Goal: Task Accomplishment & Management: Manage account settings

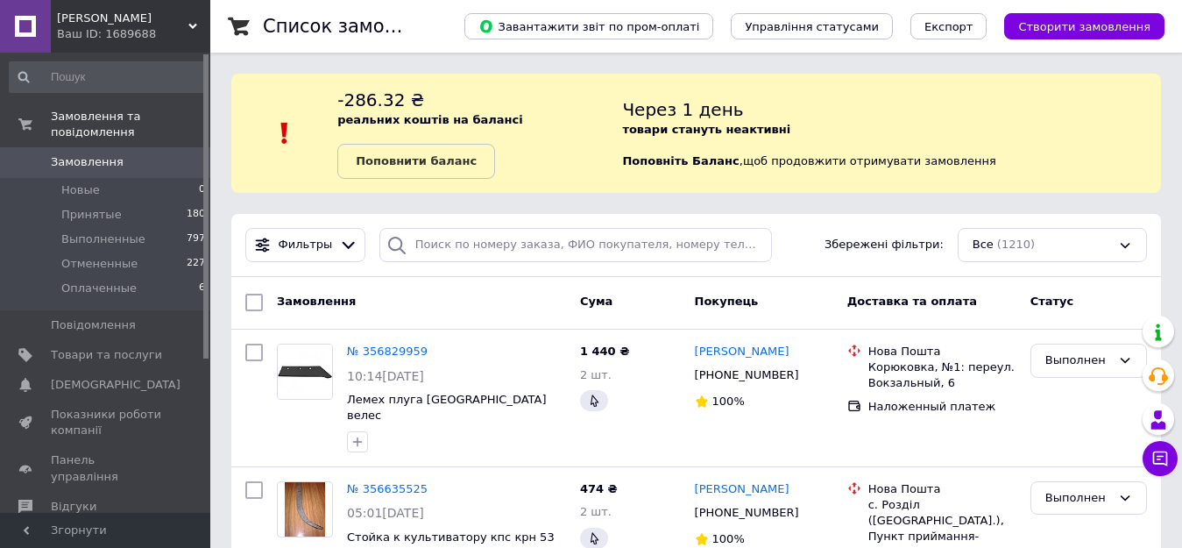
click at [102, 11] on span "[PERSON_NAME]" at bounding box center [122, 19] width 131 height 16
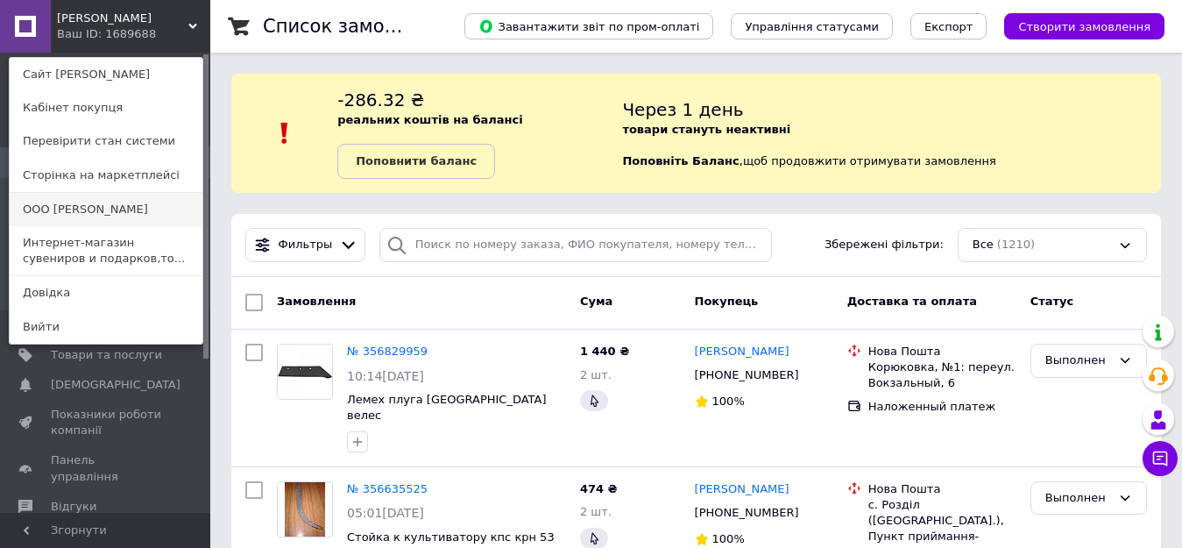
click at [72, 216] on link "ООО [PERSON_NAME]" at bounding box center [106, 209] width 193 height 33
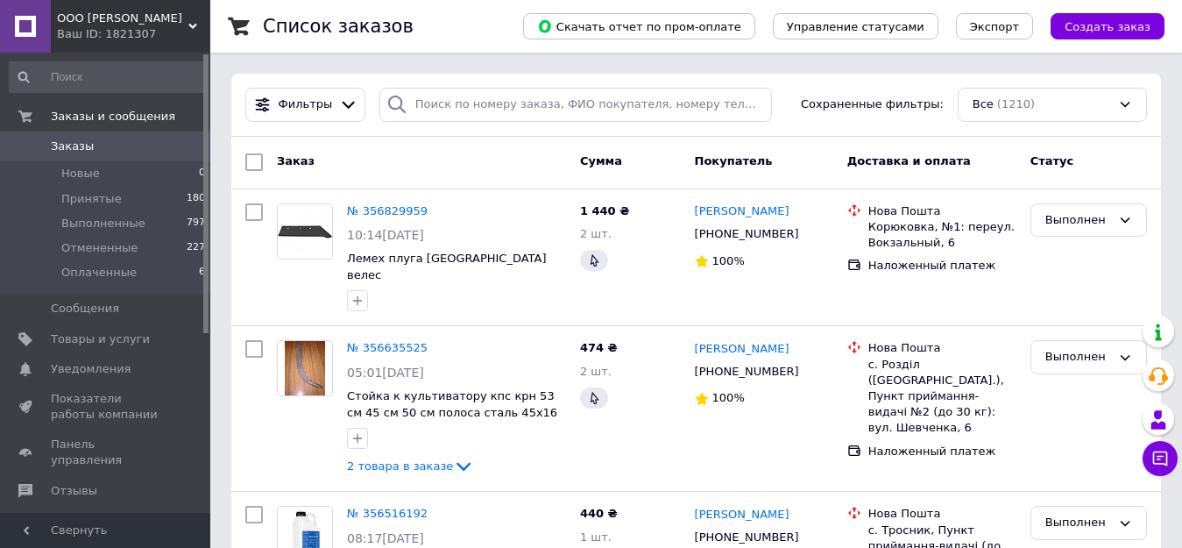
click at [115, 25] on span "ООО [PERSON_NAME]" at bounding box center [122, 19] width 131 height 16
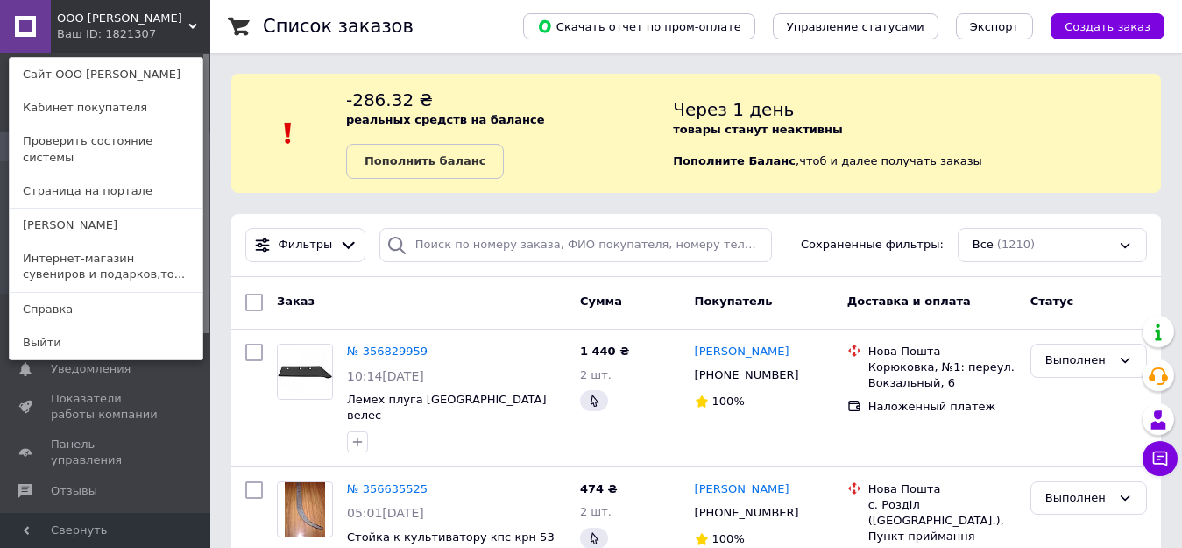
click at [96, 14] on span "ООО [PERSON_NAME]" at bounding box center [122, 19] width 131 height 16
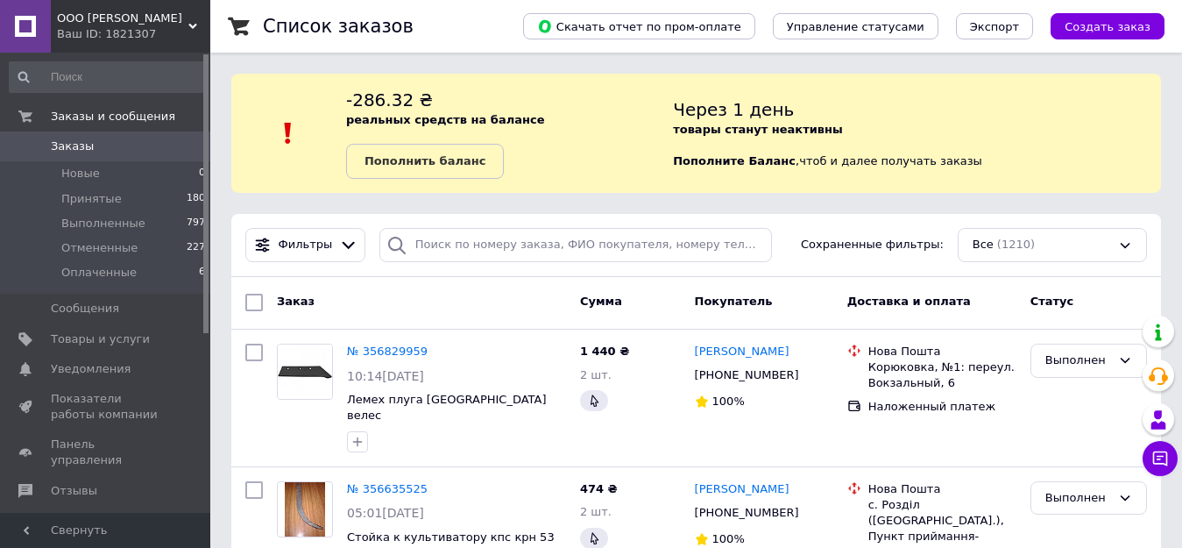
click at [96, 14] on span "ООО [PERSON_NAME]" at bounding box center [122, 19] width 131 height 16
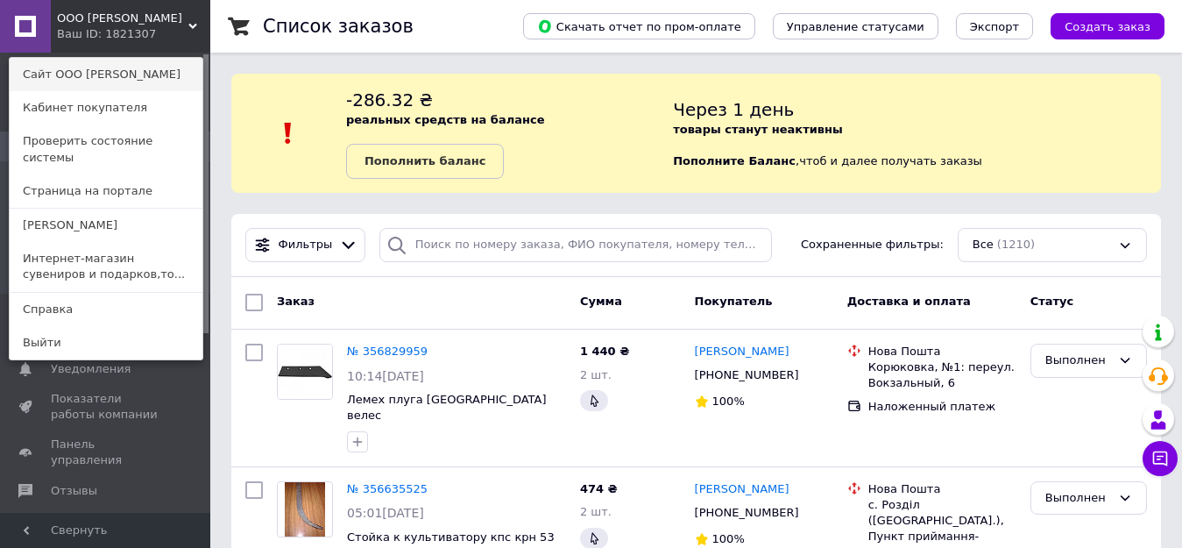
click at [99, 73] on link "Сайт ООО [PERSON_NAME]" at bounding box center [106, 74] width 193 height 33
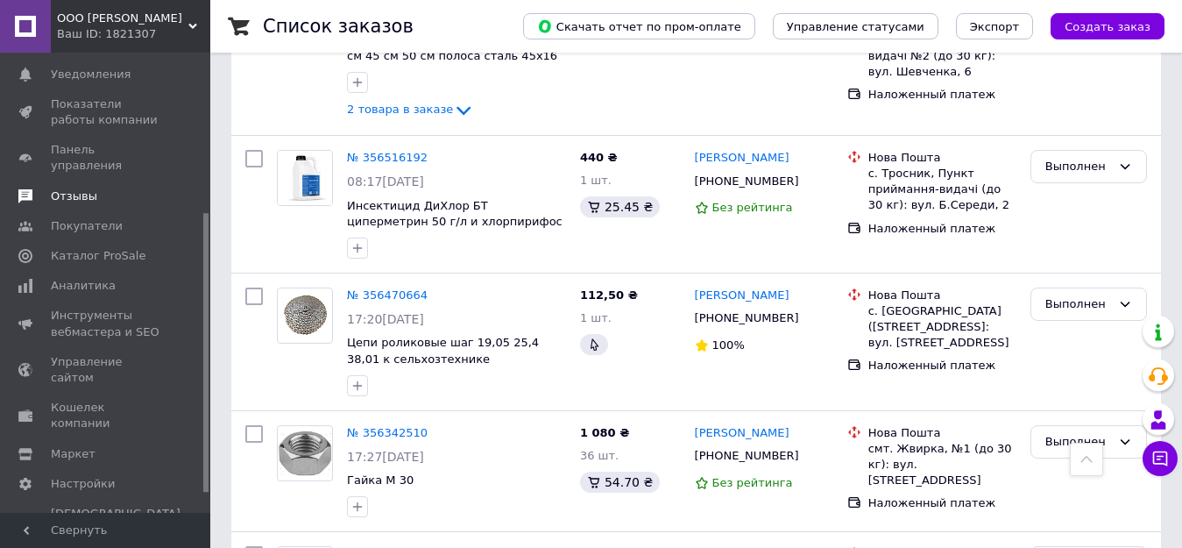
scroll to position [236, 0]
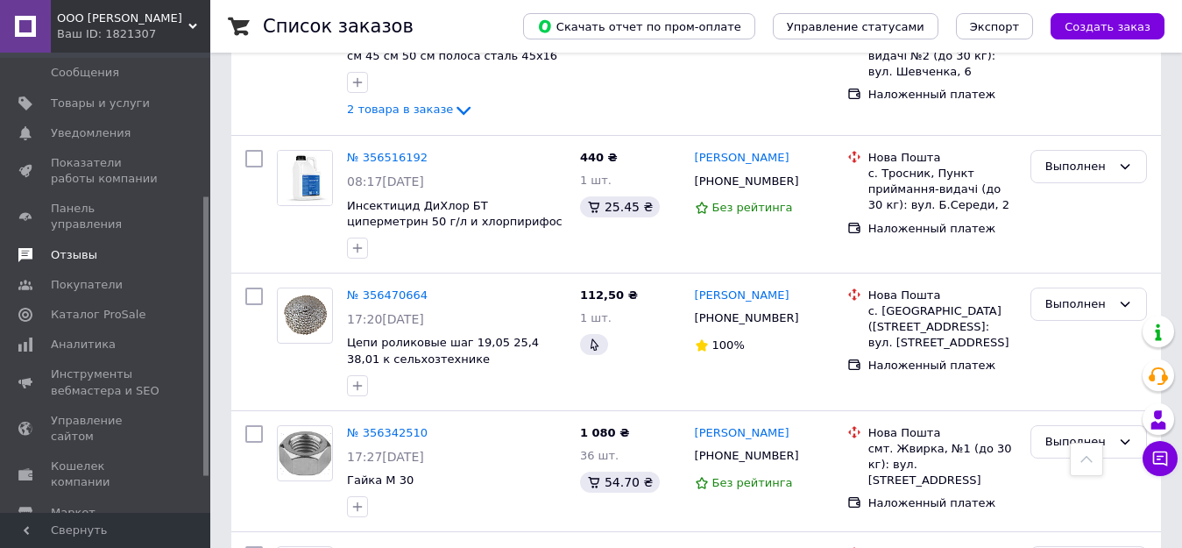
click at [82, 247] on span "Отзывы" at bounding box center [74, 255] width 46 height 16
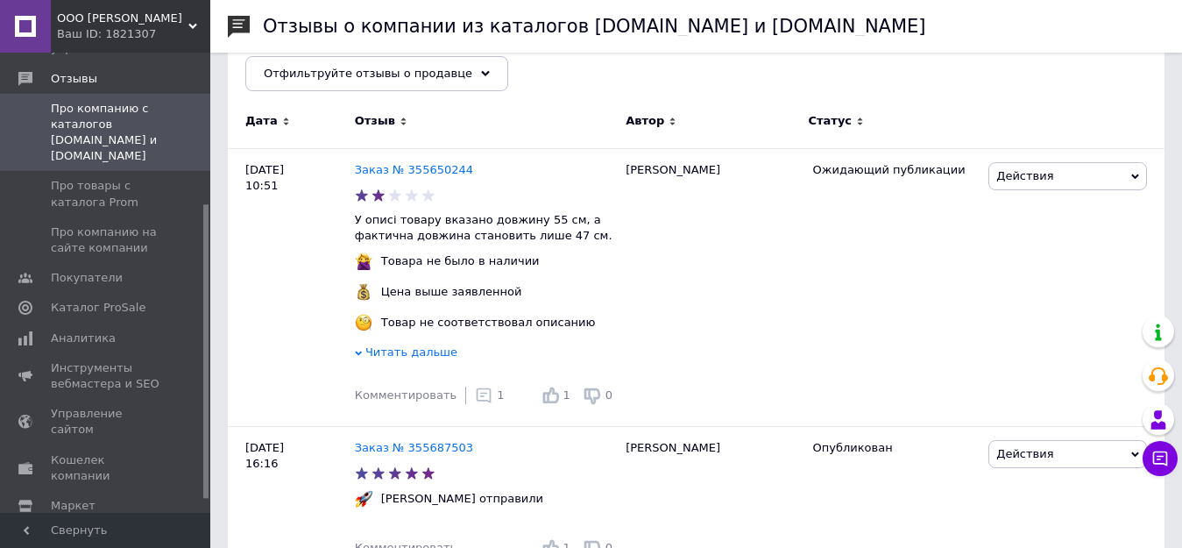
scroll to position [234, 0]
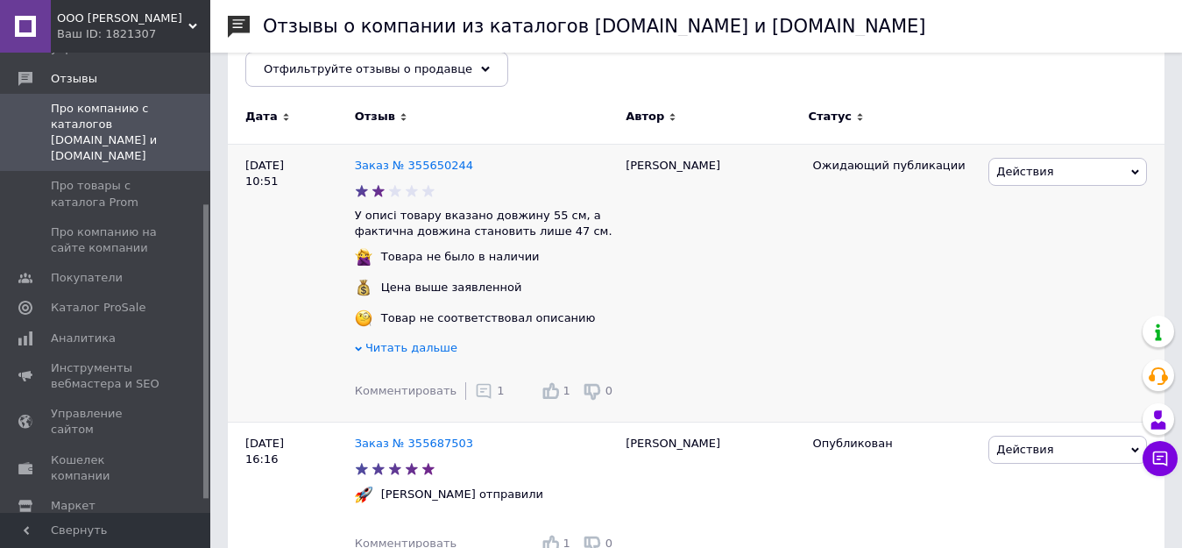
click at [415, 350] on span "Читать дальше" at bounding box center [411, 347] width 92 height 13
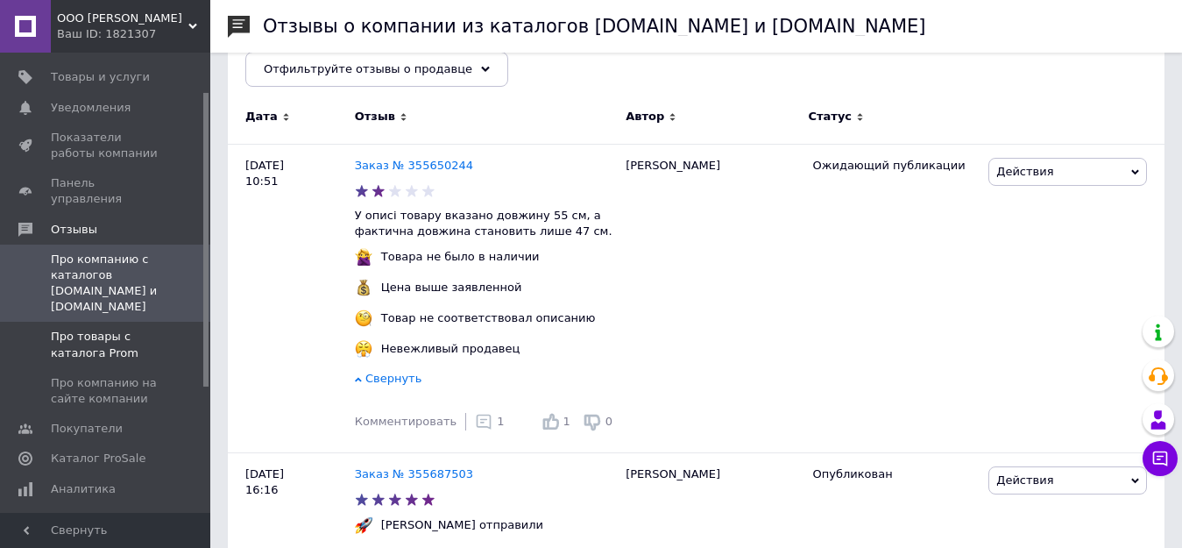
scroll to position [60, 0]
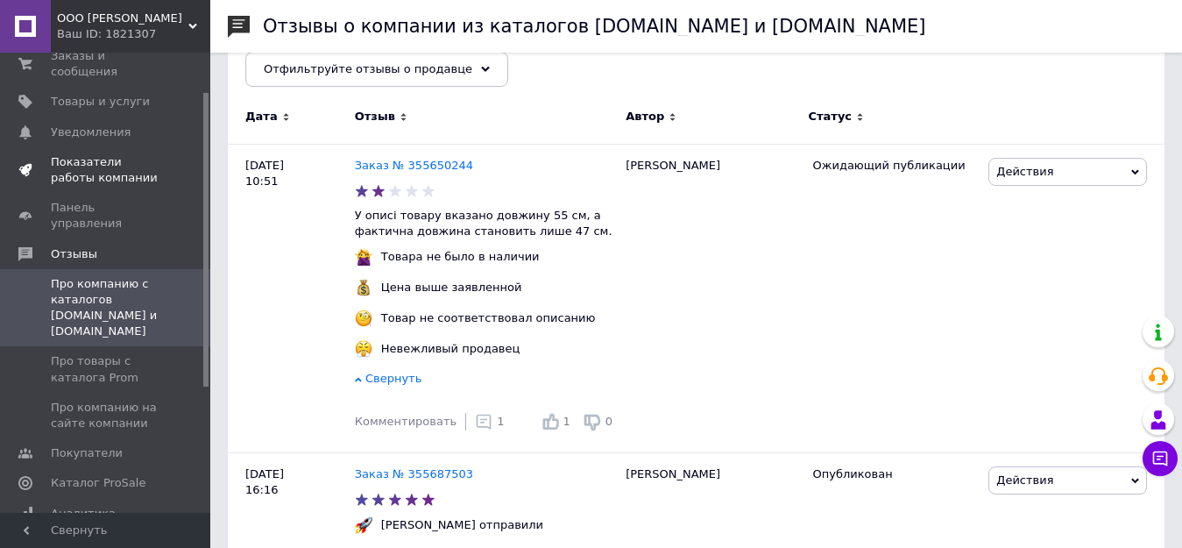
click at [126, 160] on span "Показатели работы компании" at bounding box center [106, 170] width 111 height 32
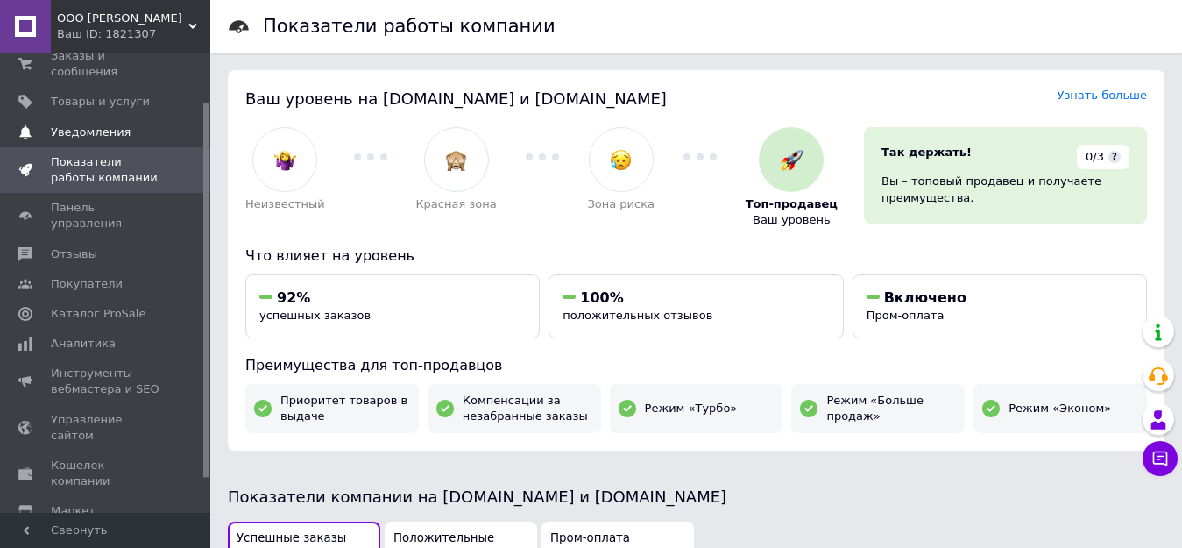
click at [108, 124] on span "Уведомления" at bounding box center [91, 132] width 80 height 16
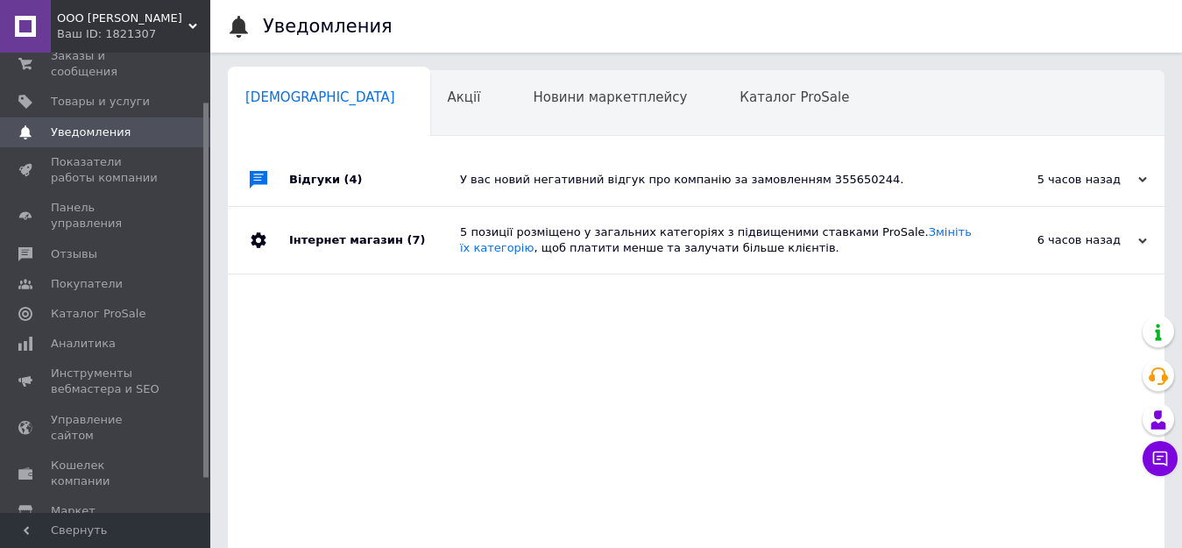
click at [504, 176] on div "У вас новий негативний відгук про компанію за замовленням 355650244." at bounding box center [716, 180] width 512 height 16
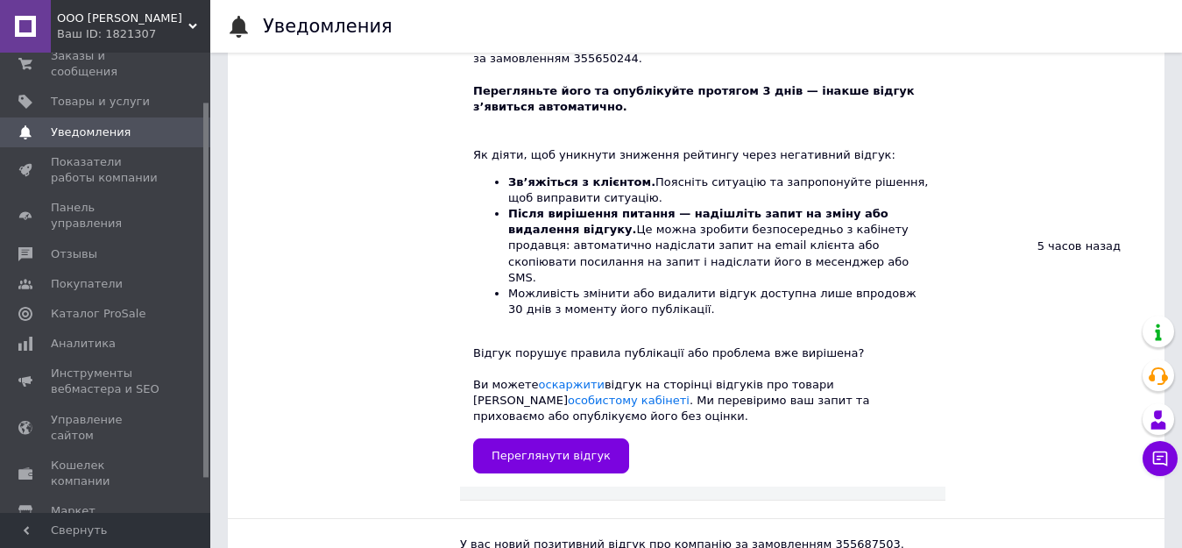
scroll to position [234, 0]
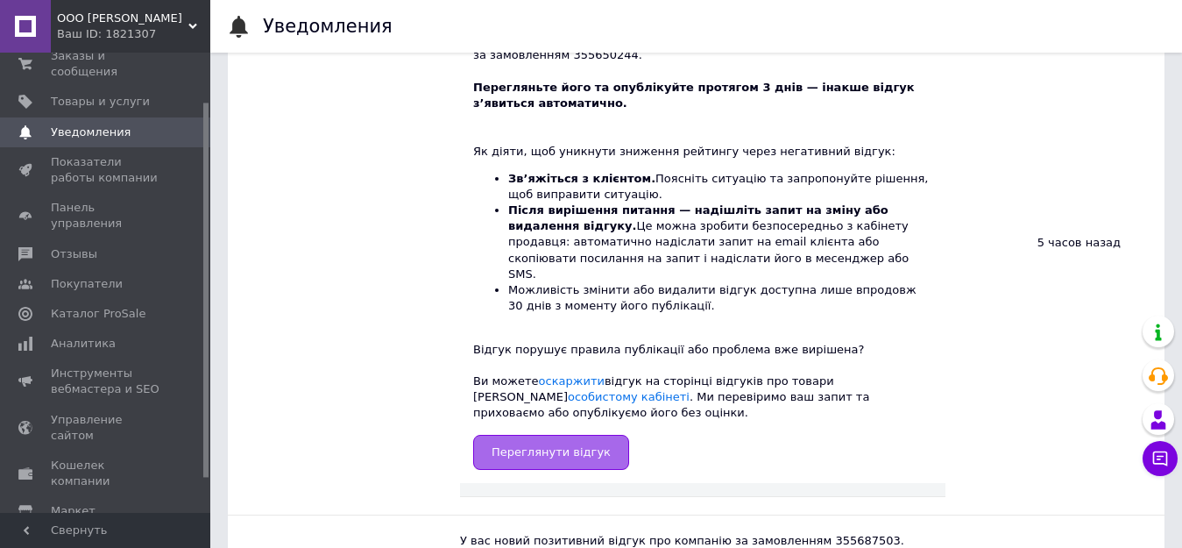
click at [585, 435] on link "Переглянути відгук" at bounding box center [551, 452] width 156 height 35
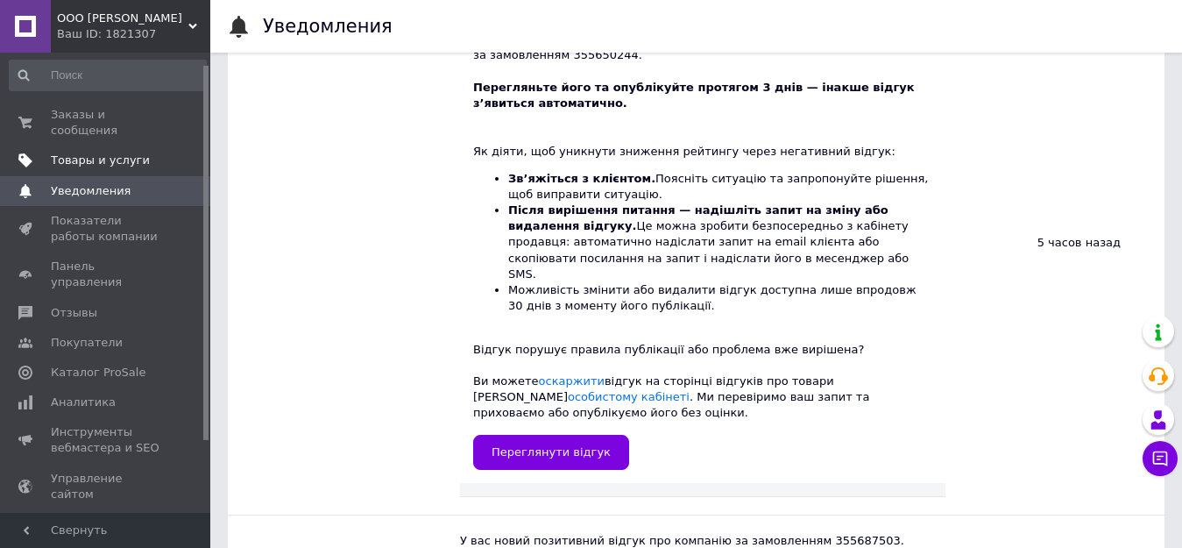
scroll to position [0, 0]
click at [77, 117] on span "Заказы и сообщения" at bounding box center [106, 125] width 111 height 32
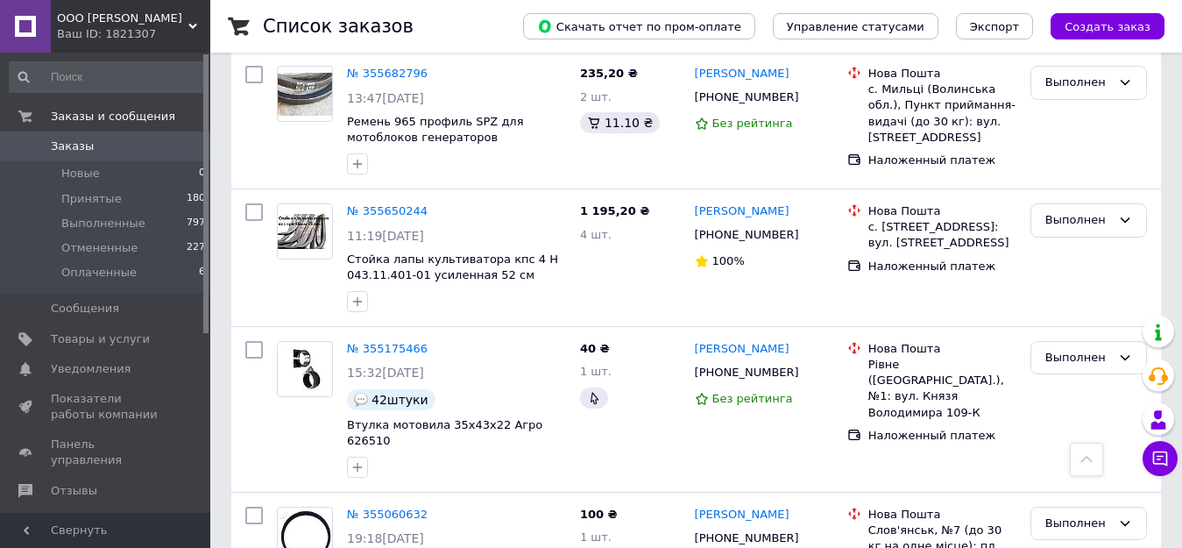
scroll to position [1402, 0]
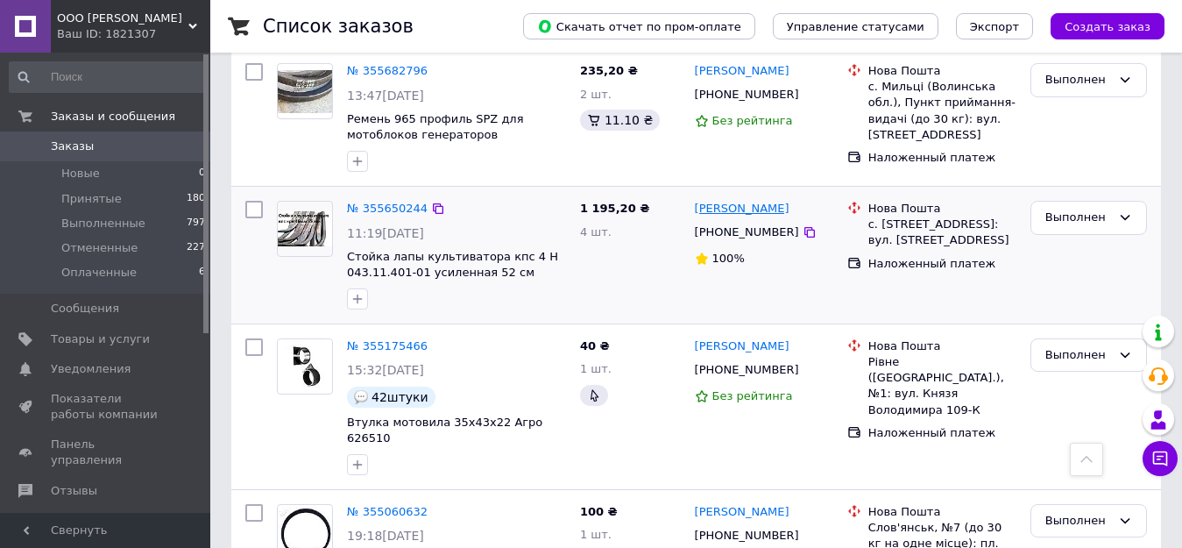
click at [718, 201] on link "[PERSON_NAME]" at bounding box center [742, 209] width 95 height 17
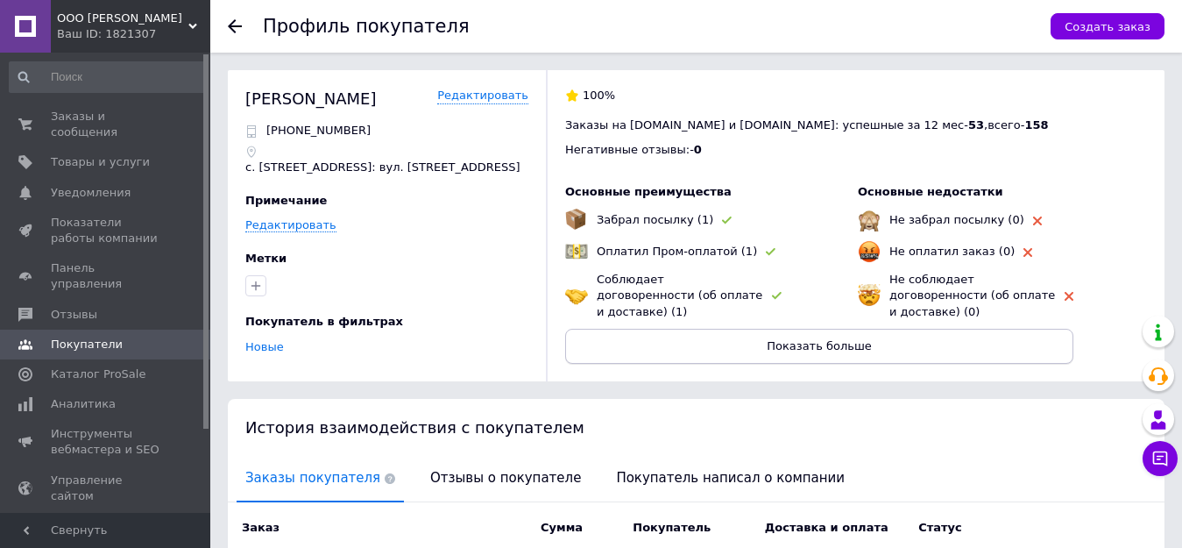
click at [815, 339] on span "Показать больше" at bounding box center [819, 345] width 105 height 13
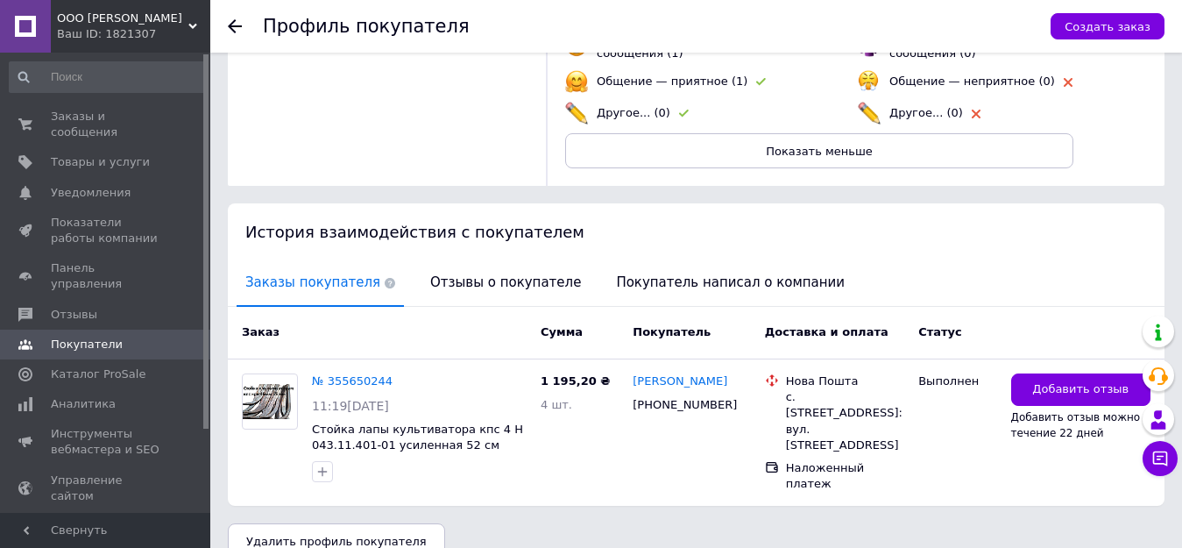
scroll to position [301, 0]
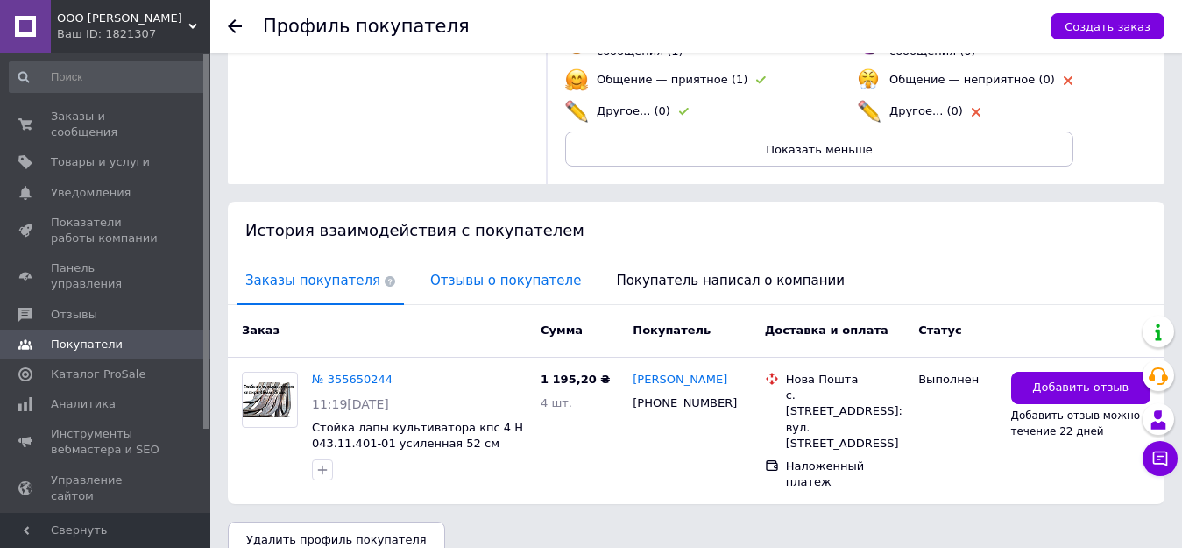
click at [505, 260] on span "Отзывы о покупателе" at bounding box center [506, 281] width 168 height 45
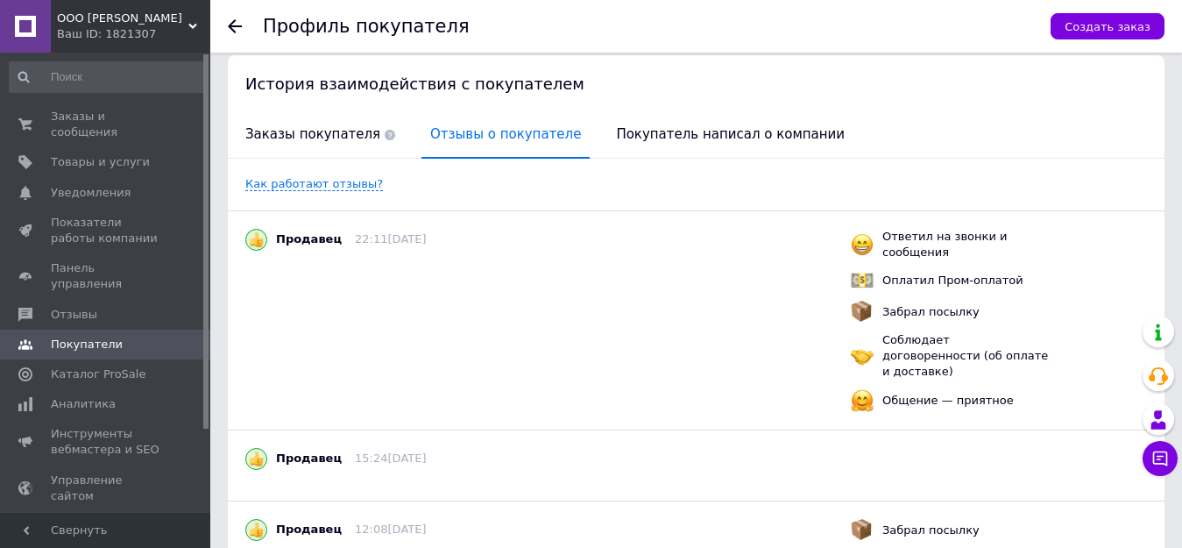
scroll to position [359, 0]
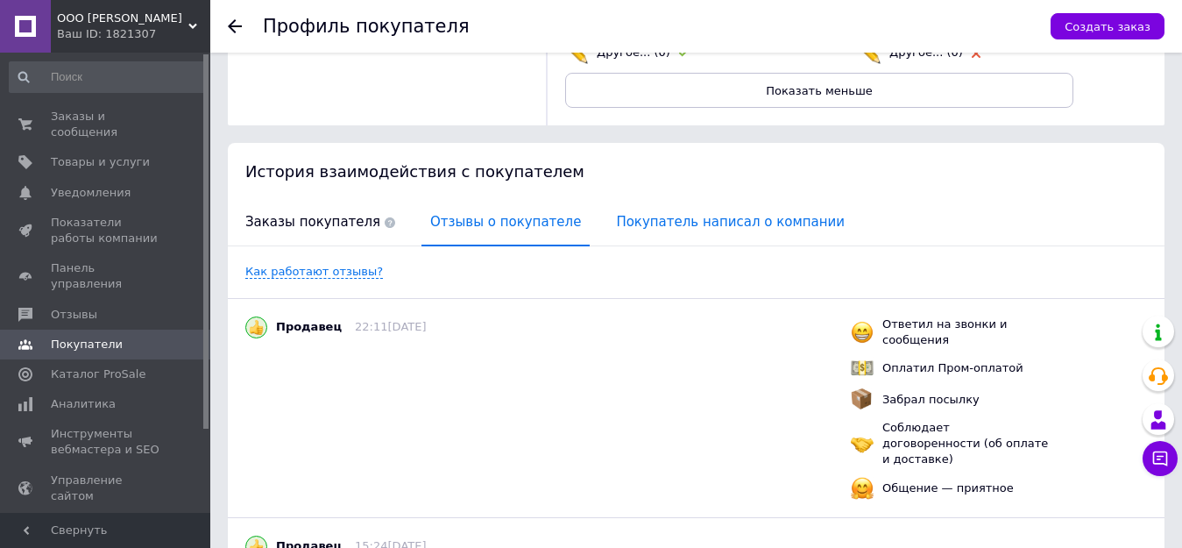
click at [735, 210] on span "Покупатель написал о компании" at bounding box center [730, 222] width 246 height 45
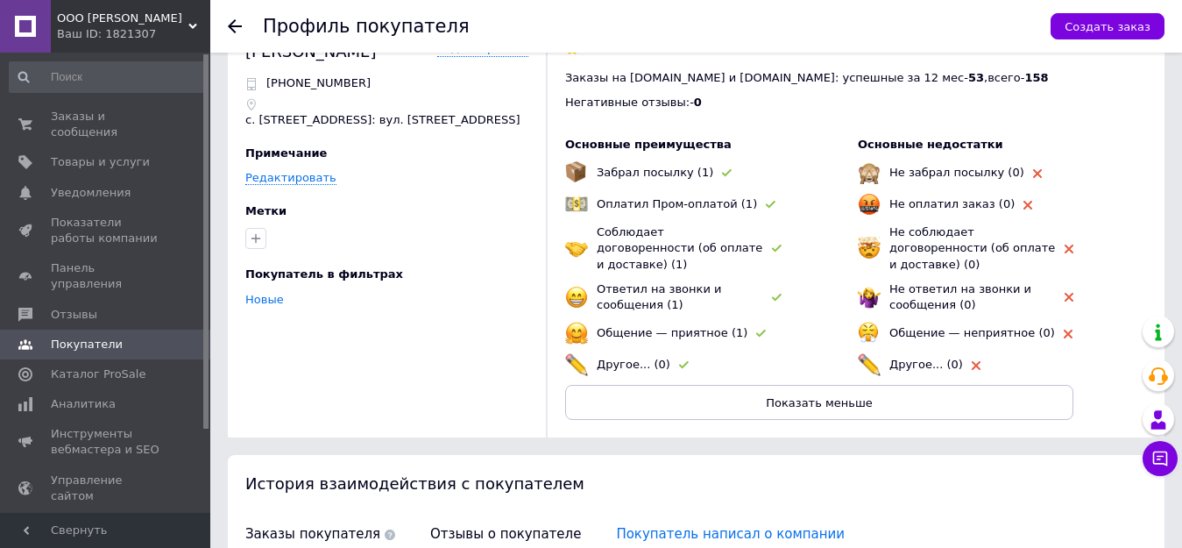
scroll to position [0, 0]
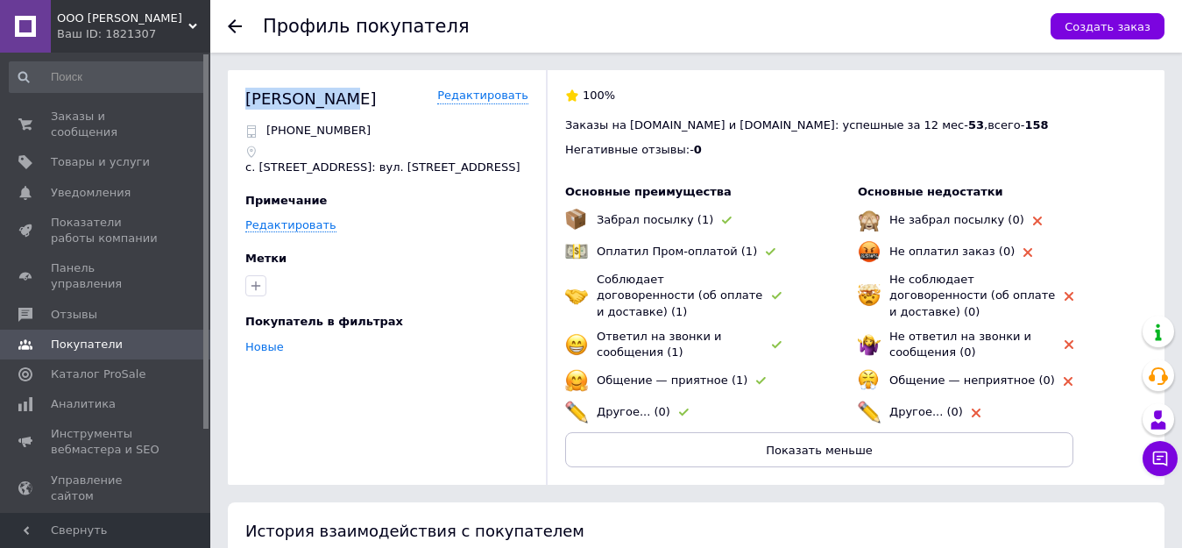
drag, startPoint x: 340, startPoint y: 97, endPoint x: 246, endPoint y: 94, distance: 93.8
click at [246, 94] on div "Балог Йосип Редактировать" at bounding box center [386, 99] width 283 height 22
drag, startPoint x: 344, startPoint y: 169, endPoint x: 241, endPoint y: 167, distance: 103.4
click at [241, 167] on div "Балог Йосип Редактировать +380506798829 с. Велика Добронь, №1: вул. Малодобронс…" at bounding box center [696, 277] width 937 height 415
click at [123, 22] on span "ООО [PERSON_NAME]" at bounding box center [122, 19] width 131 height 16
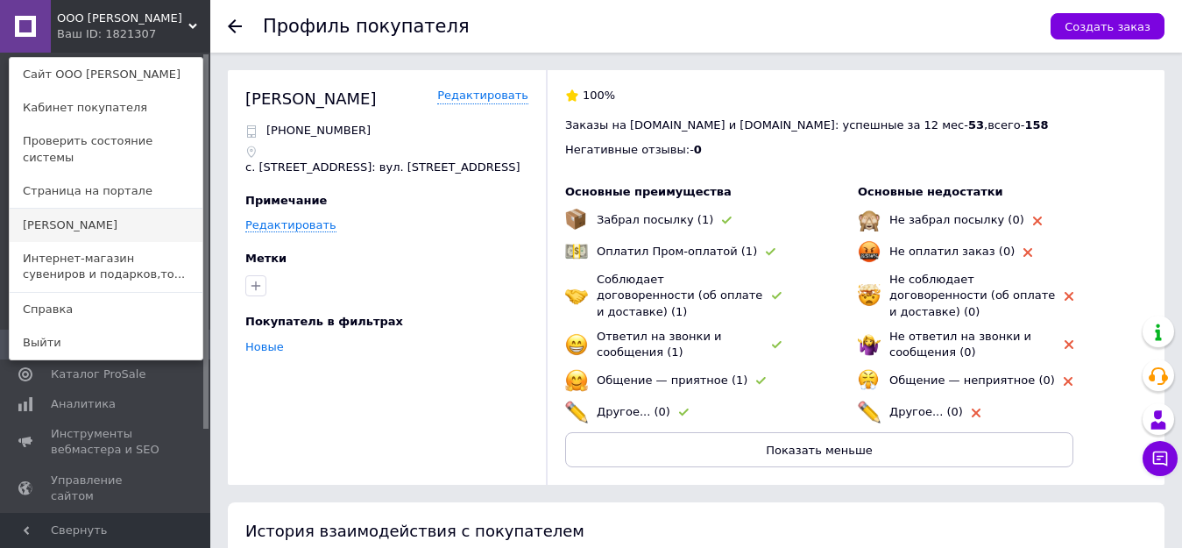
click at [82, 209] on link "[PERSON_NAME]" at bounding box center [106, 225] width 193 height 33
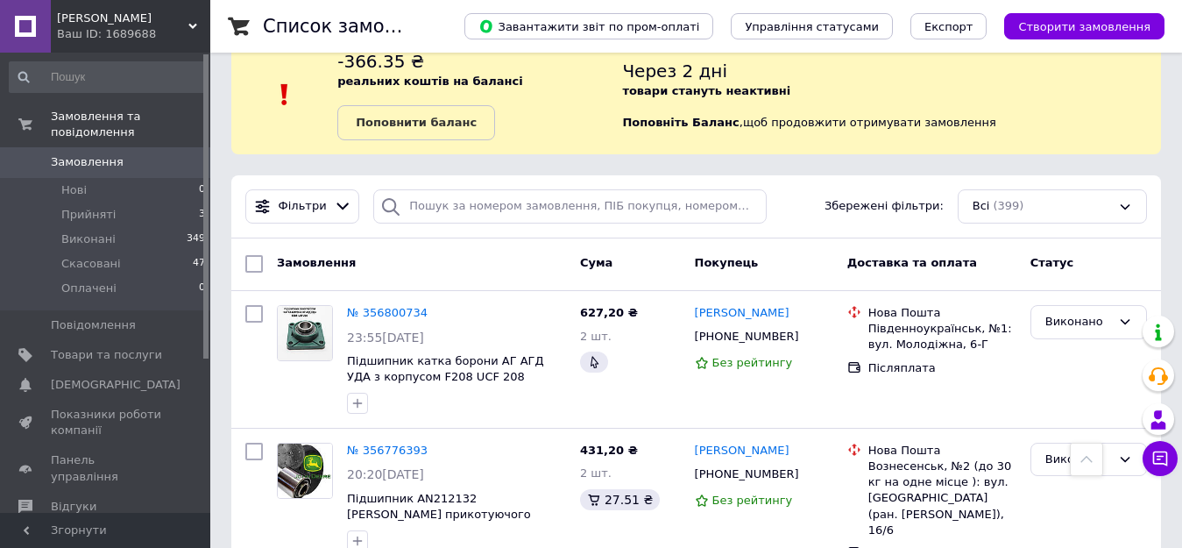
scroll to position [29, 0]
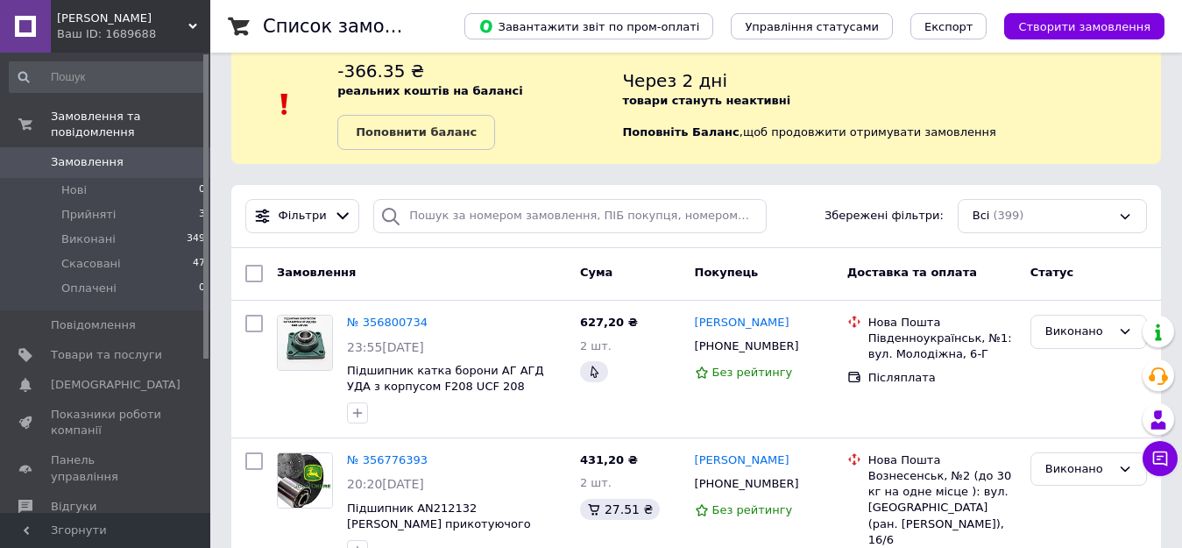
click at [118, 27] on div "Ваш ID: 1689688" at bounding box center [133, 34] width 153 height 16
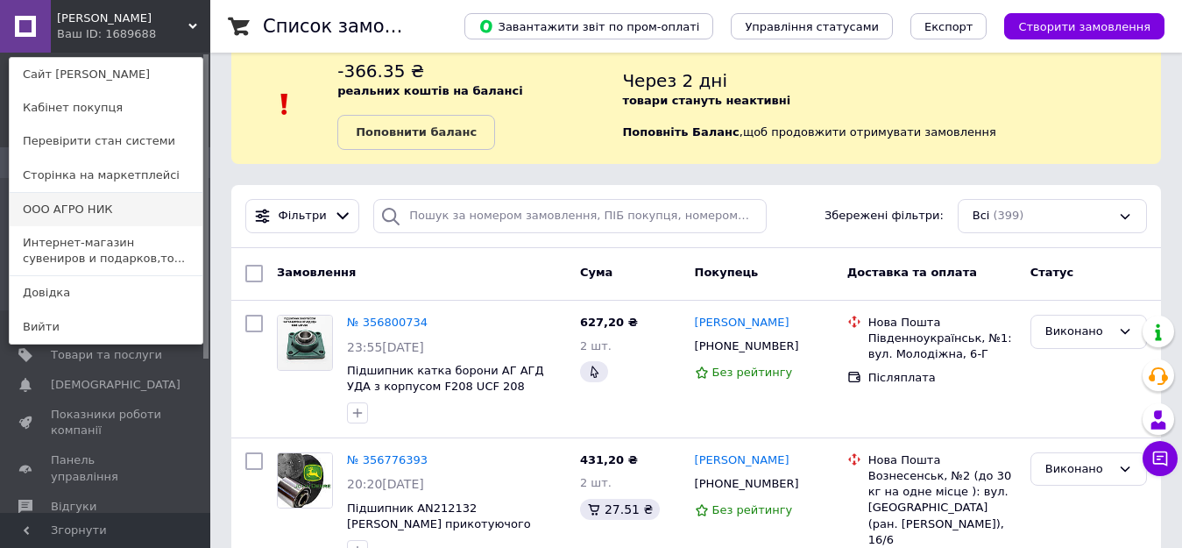
click at [122, 208] on link "ООО [PERSON_NAME]" at bounding box center [106, 209] width 193 height 33
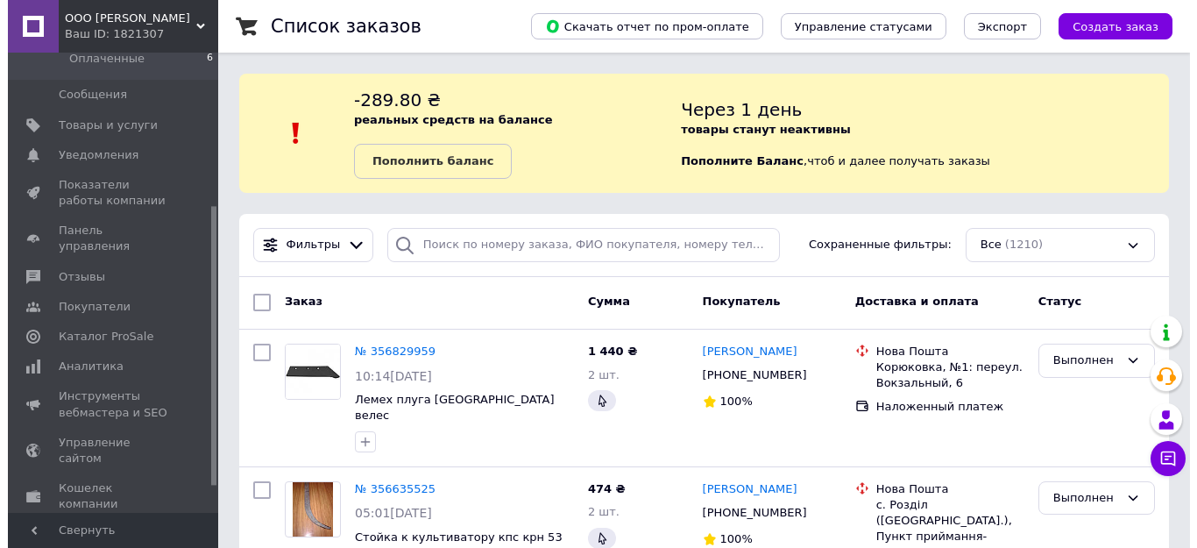
scroll to position [294, 0]
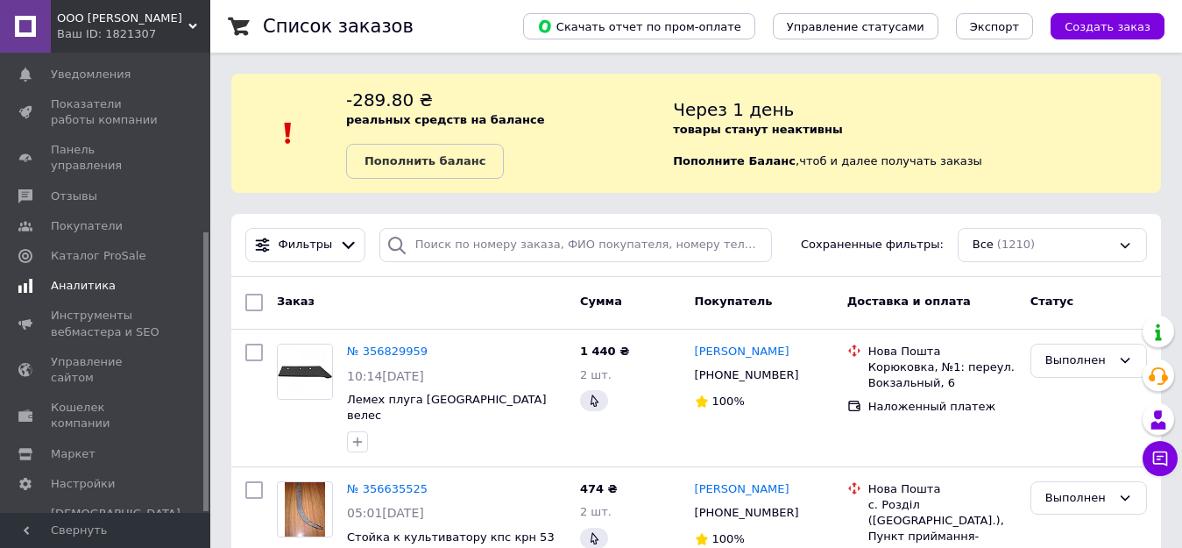
click at [103, 278] on span "Аналитика" at bounding box center [83, 286] width 65 height 16
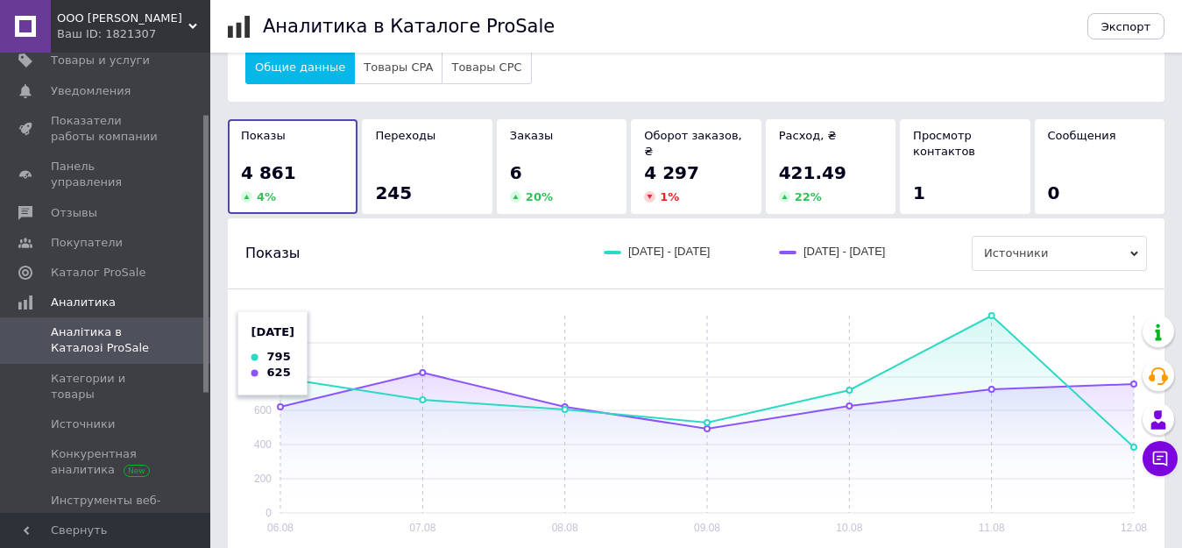
scroll to position [29, 0]
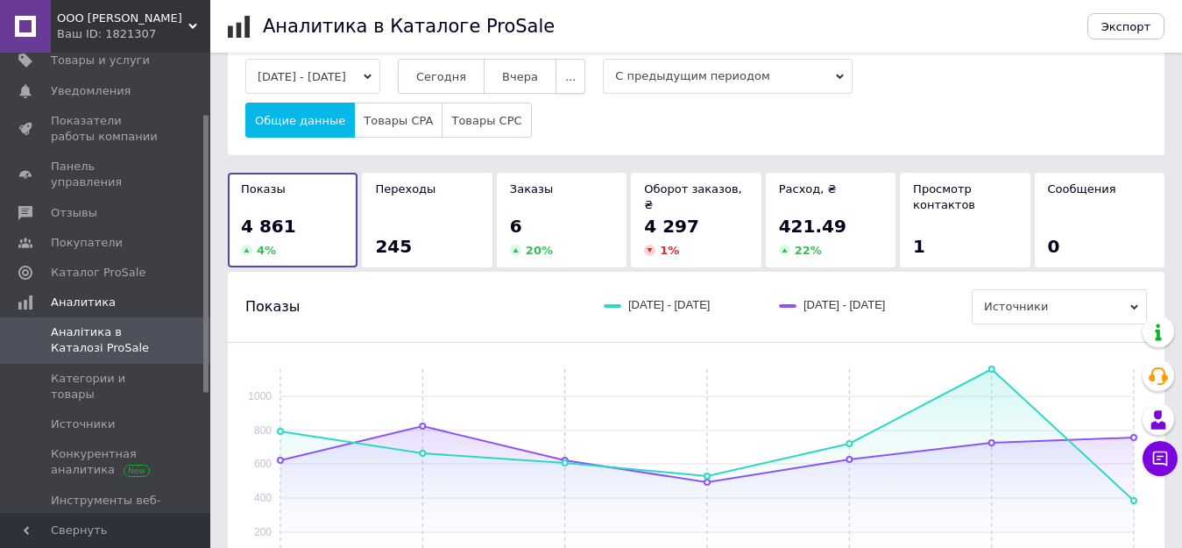
click at [576, 80] on span "..." at bounding box center [570, 76] width 11 height 13
click at [562, 245] on span "60-10 дней" at bounding box center [533, 247] width 67 height 13
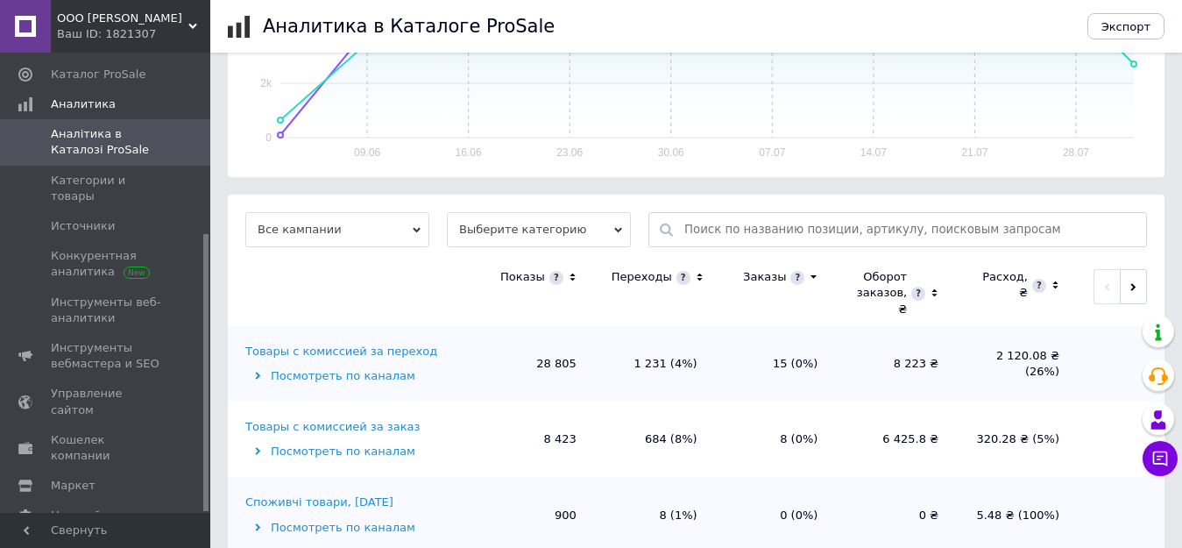
scroll to position [485, 0]
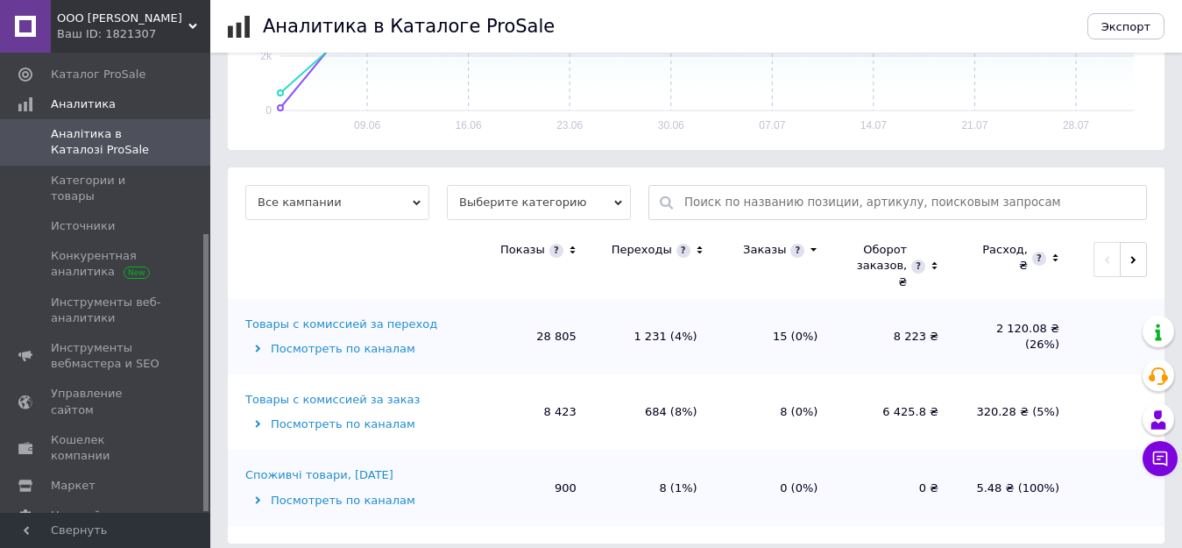
click at [402, 317] on div "Товары с комиссией за переход" at bounding box center [341, 324] width 192 height 16
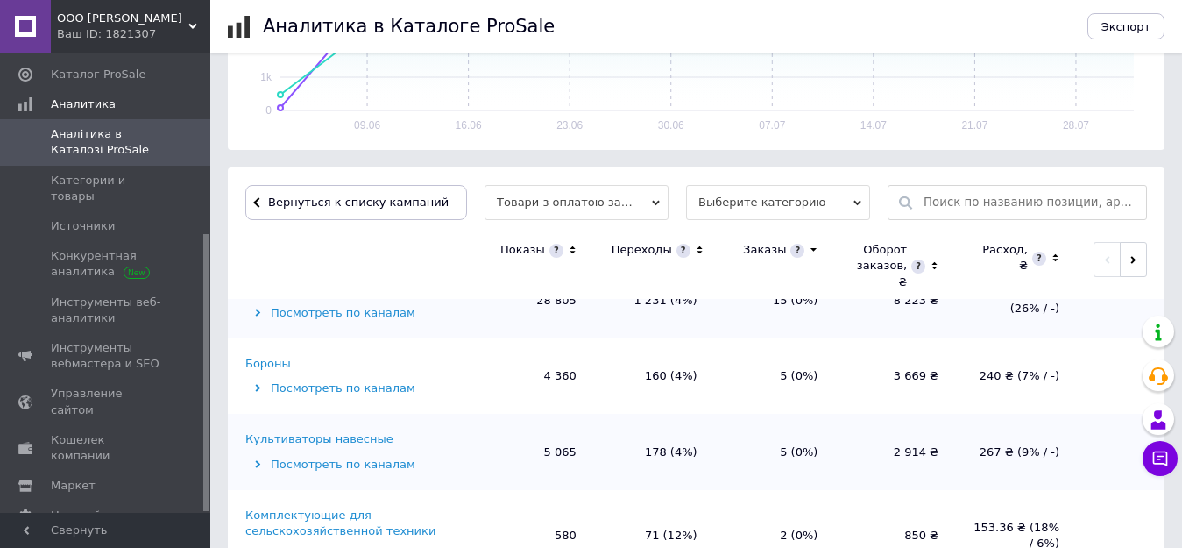
scroll to position [29, 0]
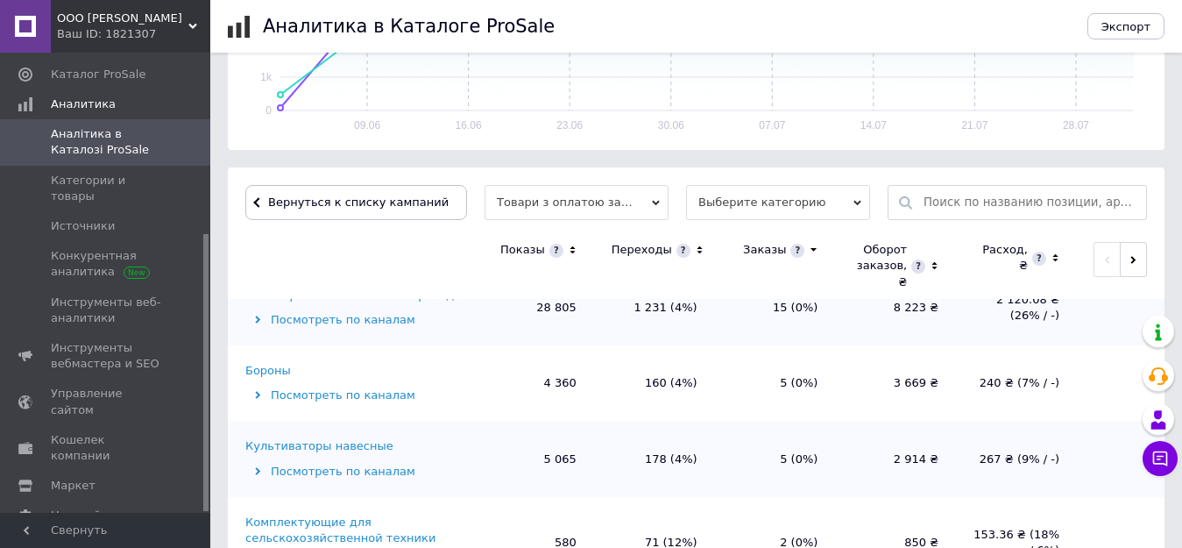
click at [694, 247] on icon at bounding box center [699, 250] width 11 height 15
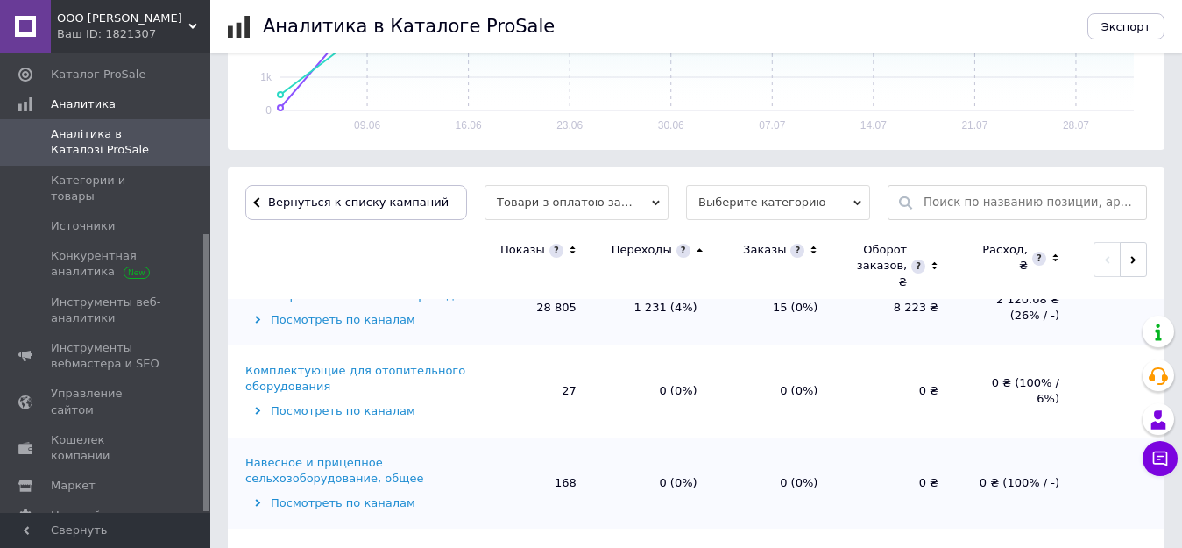
click at [694, 247] on icon at bounding box center [699, 250] width 11 height 15
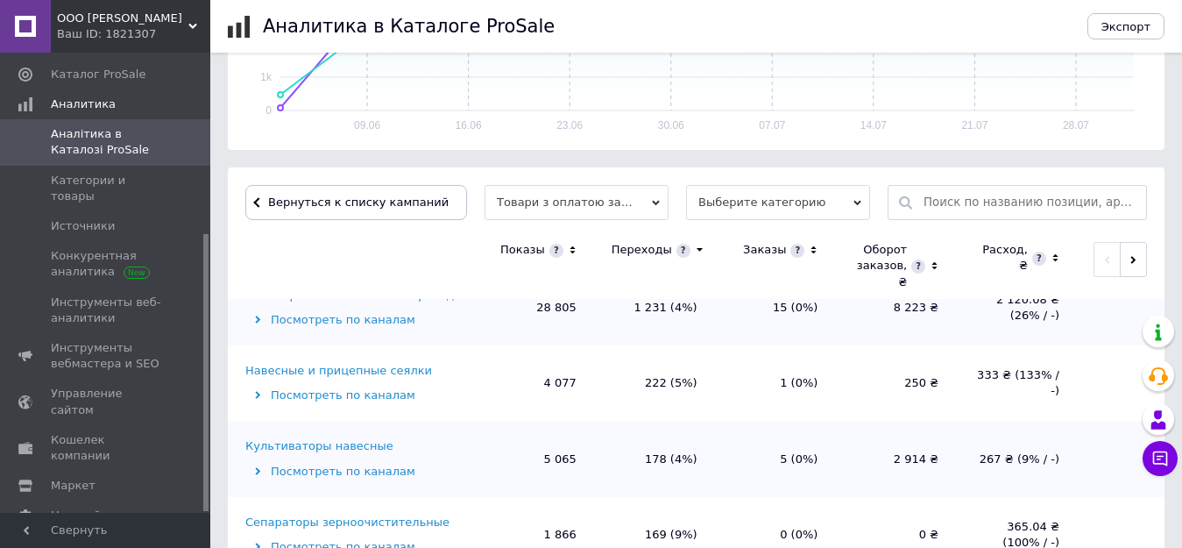
click at [398, 363] on div "Навесные и прицепные сеялки" at bounding box center [338, 371] width 187 height 16
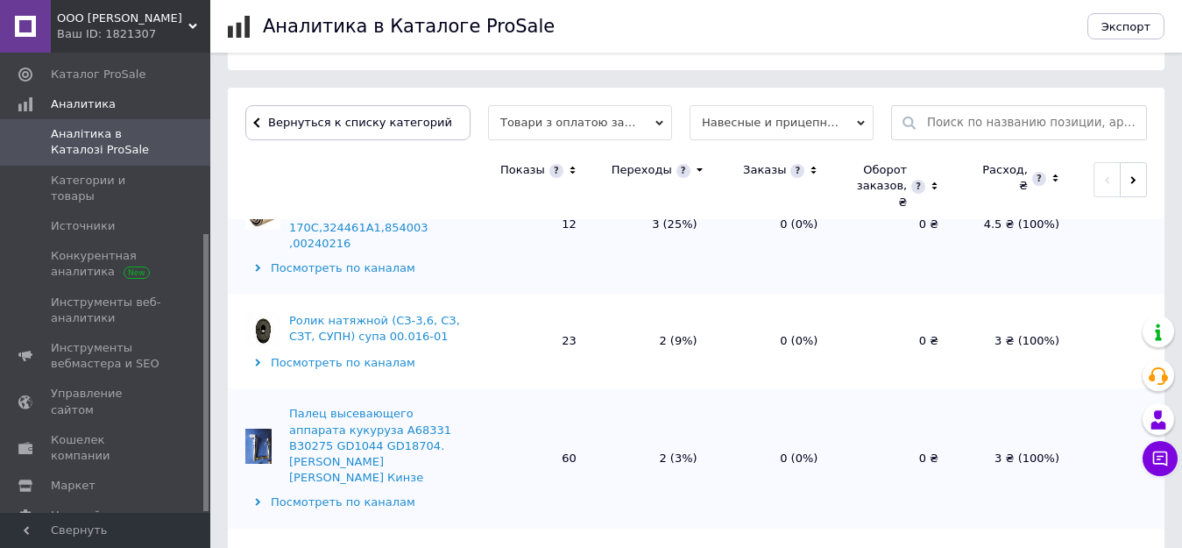
scroll to position [586, 0]
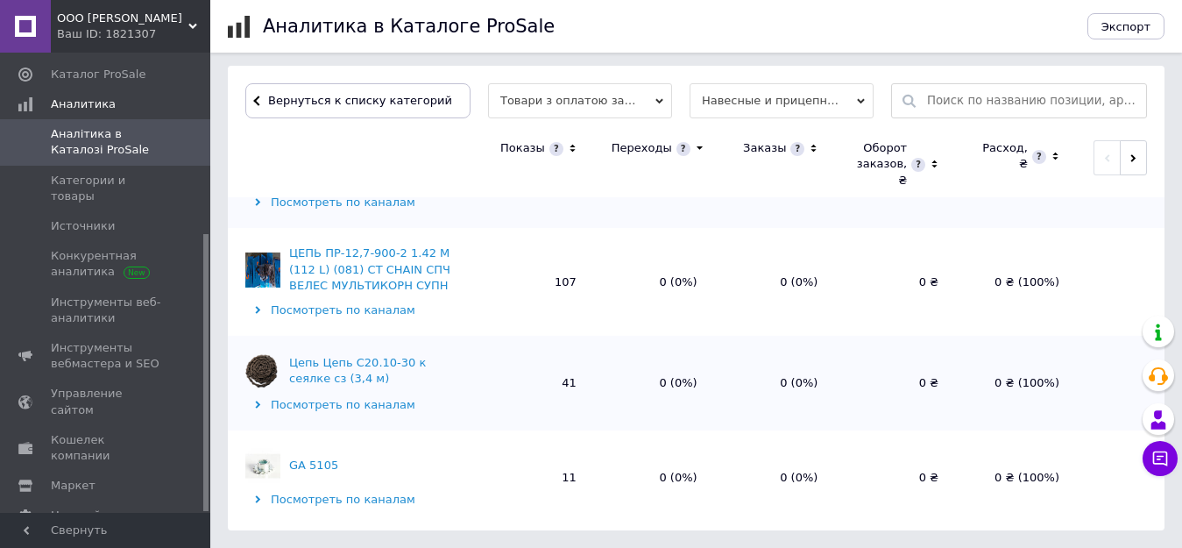
scroll to position [3930, 0]
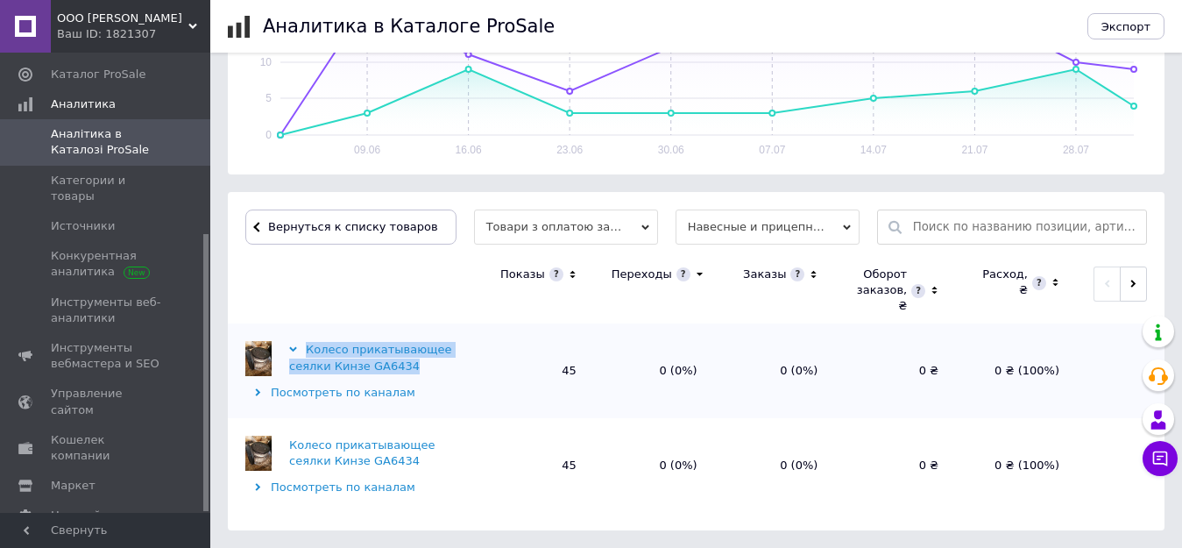
scroll to position [431, 0]
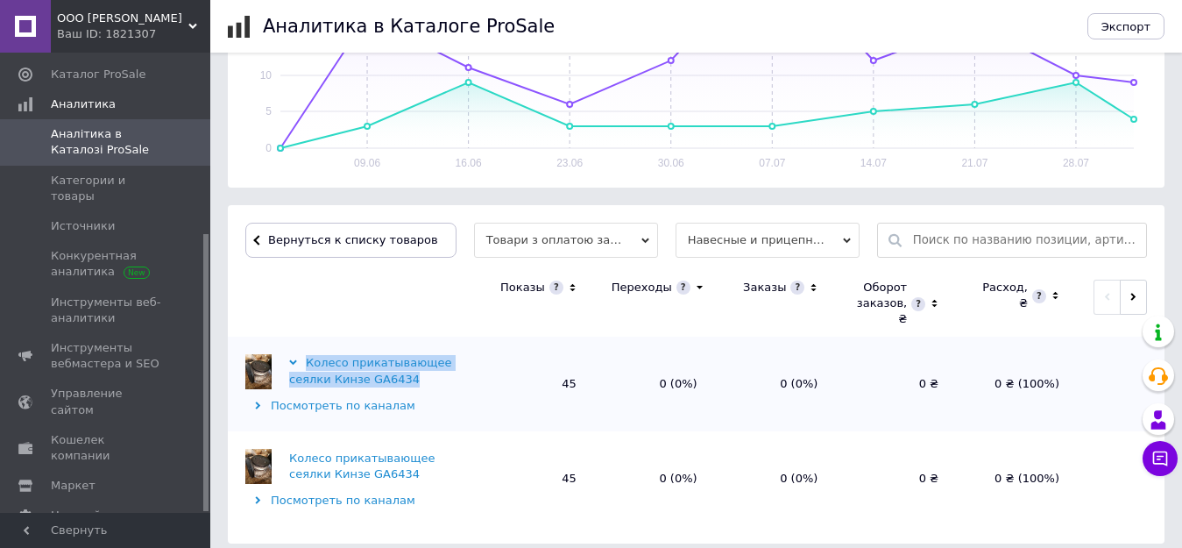
drag, startPoint x: 411, startPoint y: 366, endPoint x: 303, endPoint y: 353, distance: 108.6
click at [303, 355] on div "Колесо прикатывающее сеялки Кинзе GA6434" at bounding box center [379, 371] width 180 height 32
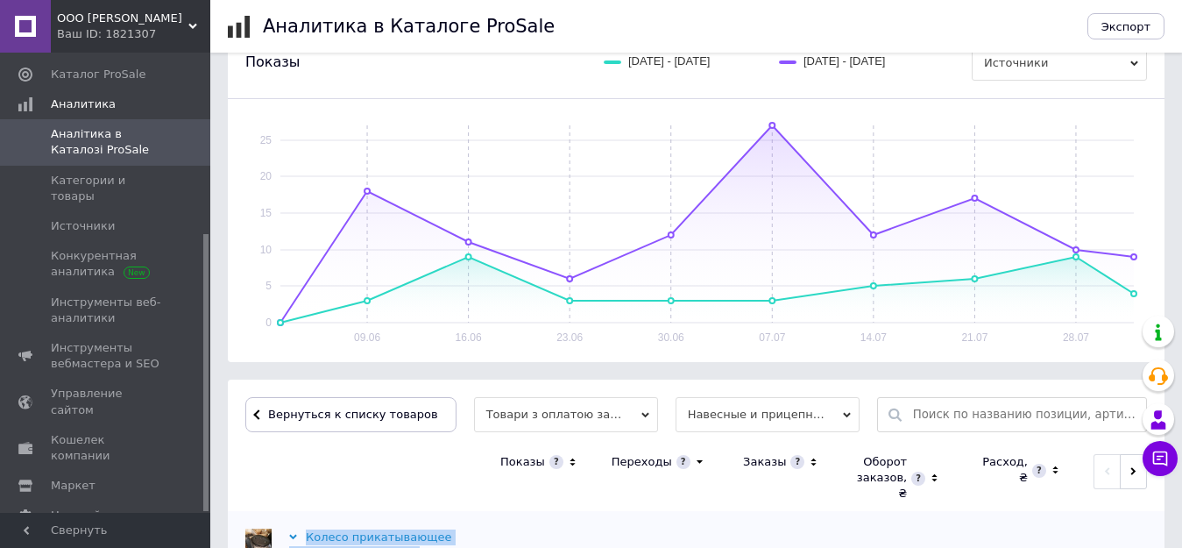
scroll to position [256, 0]
click at [264, 418] on span at bounding box center [266, 414] width 4 height 13
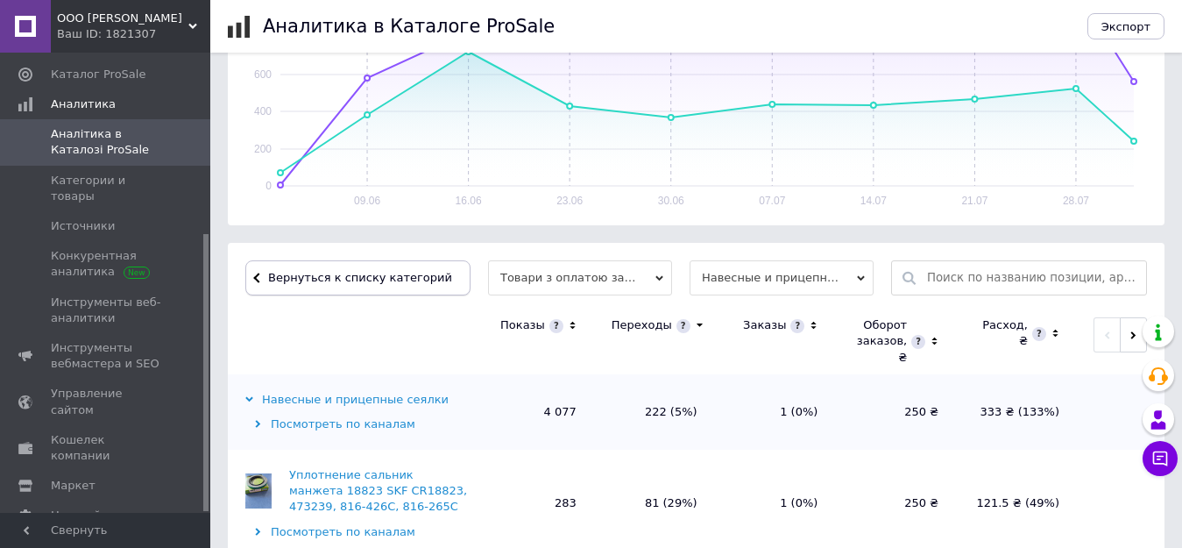
scroll to position [418, 0]
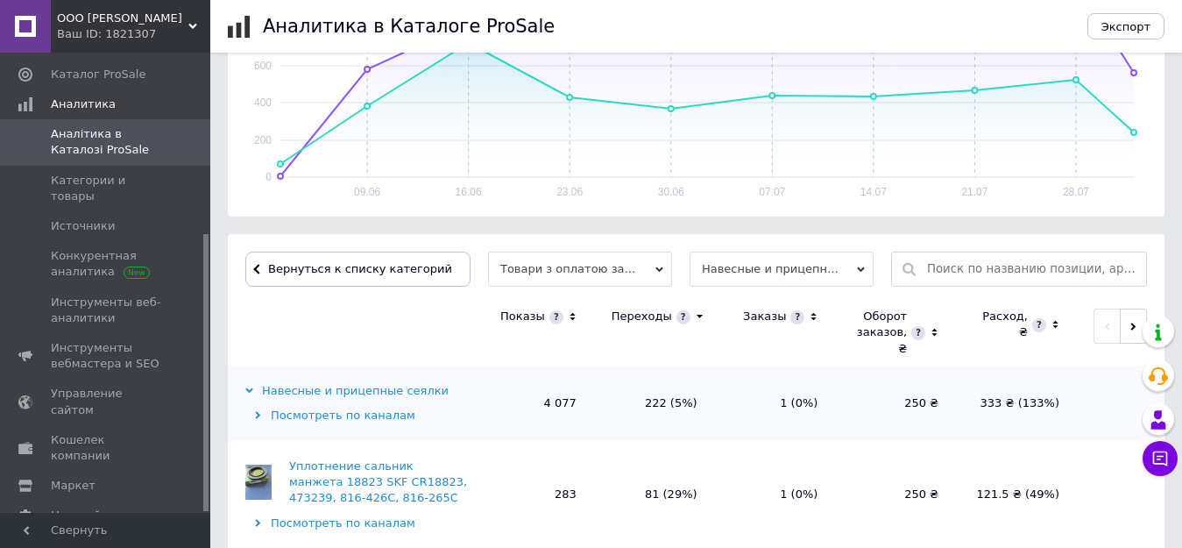
click at [316, 465] on div "Уплотнение сальник манжета 18823 SKF CR18823, 473239, 816-426C, 816-265C" at bounding box center [379, 482] width 180 height 48
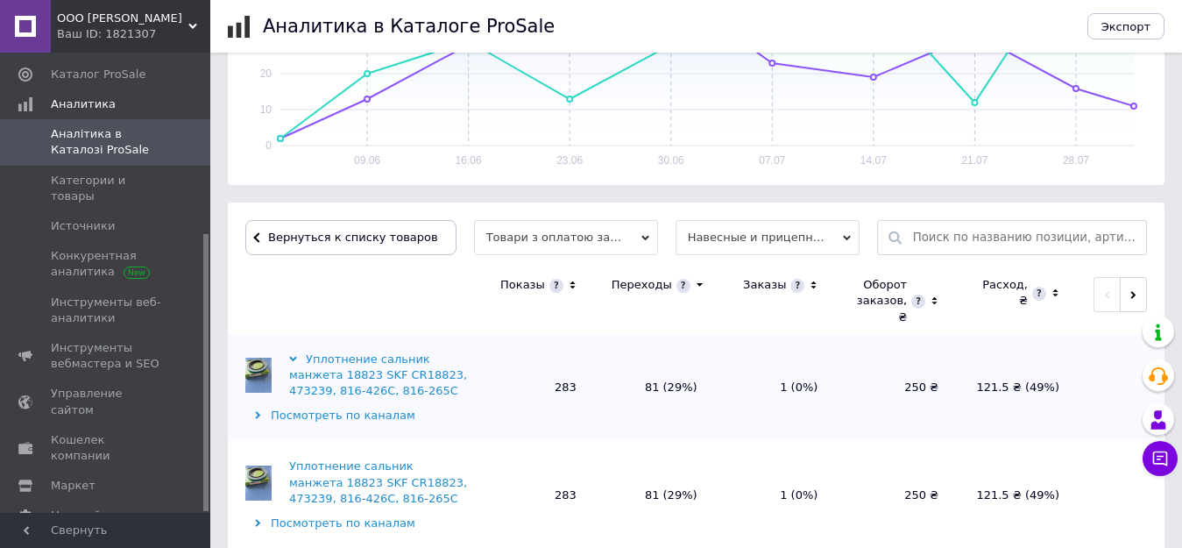
scroll to position [473, 0]
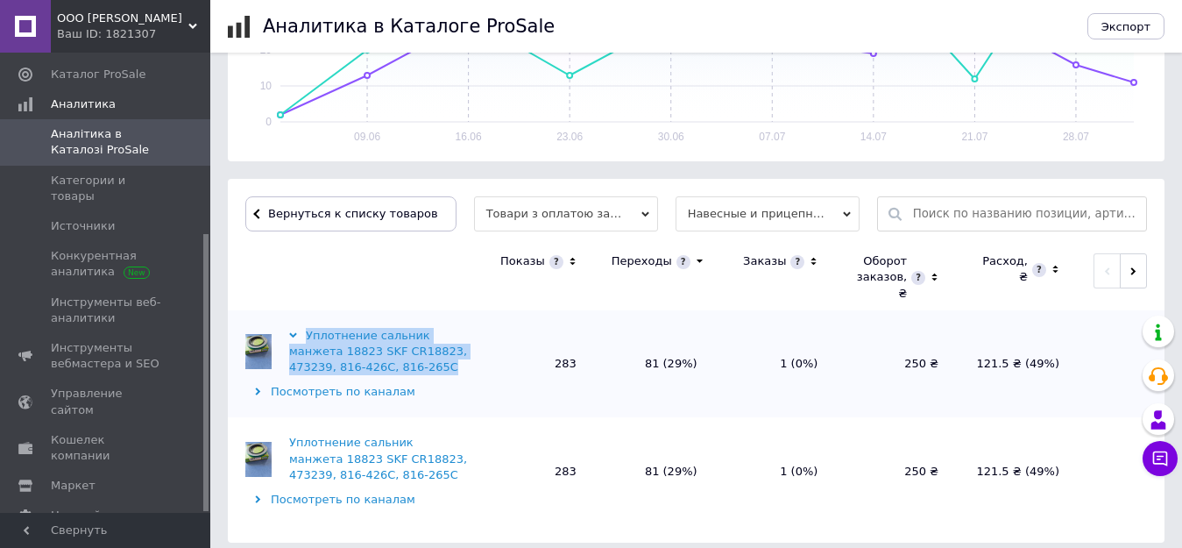
drag, startPoint x: 376, startPoint y: 355, endPoint x: 304, endPoint y: 328, distance: 76.8
click at [304, 328] on div "Уплотнение сальник манжета 18823 SKF CR18823, 473239, 816-426C, 816-265C" at bounding box center [379, 352] width 180 height 48
